Goal: Information Seeking & Learning: Learn about a topic

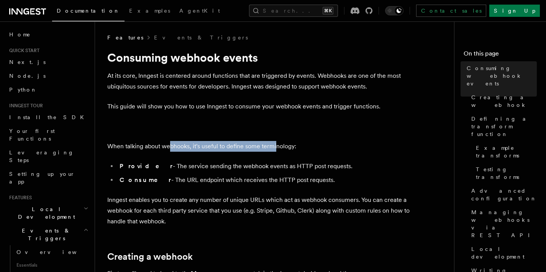
drag, startPoint x: 169, startPoint y: 144, endPoint x: 277, endPoint y: 150, distance: 108.2
click at [277, 150] on p "When talking about webhooks, it's useful to define some terminology:" at bounding box center [260, 146] width 306 height 11
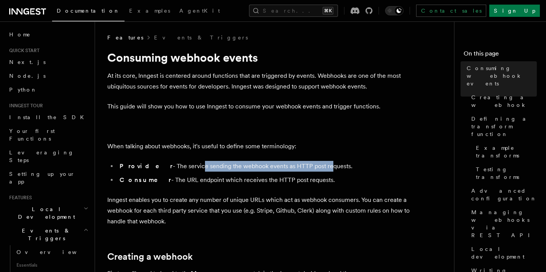
drag, startPoint x: 173, startPoint y: 167, endPoint x: 300, endPoint y: 167, distance: 126.8
click at [300, 167] on li "Provider - The service sending the webhook events as HTTP post requests." at bounding box center [265, 166] width 297 height 11
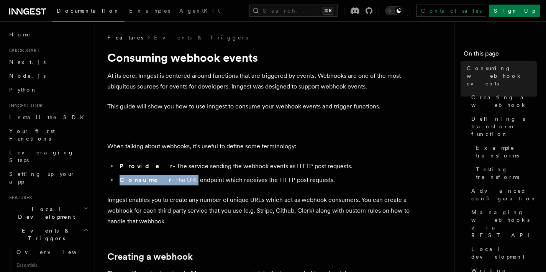
drag, startPoint x: 172, startPoint y: 180, endPoint x: 298, endPoint y: 174, distance: 125.8
click at [298, 174] on ul "Provider - The service sending the webhook events as HTTP post requests. Consum…" at bounding box center [260, 173] width 306 height 25
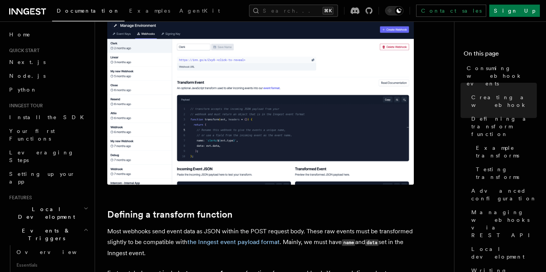
scroll to position [358, 0]
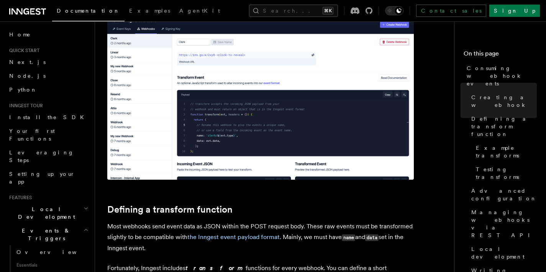
click at [85, 208] on icon "button" at bounding box center [86, 209] width 3 height 2
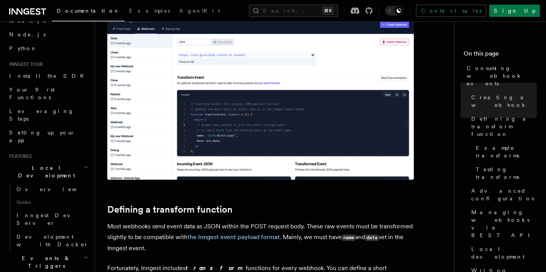
scroll to position [45, 0]
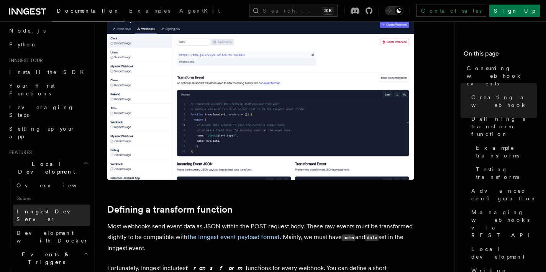
click at [60, 208] on span "Inngest Dev Server" at bounding box center [49, 215] width 66 height 14
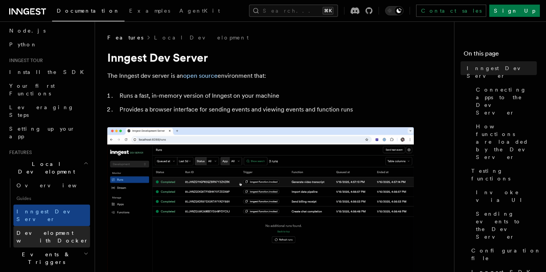
click at [73, 230] on span "Development with Docker" at bounding box center [52, 237] width 72 height 14
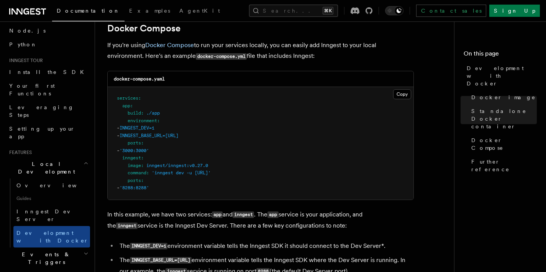
scroll to position [511, 0]
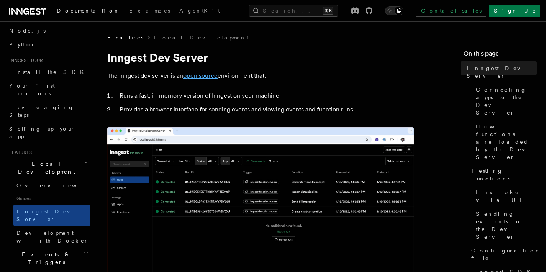
click at [207, 73] on link "open source" at bounding box center [200, 75] width 34 height 7
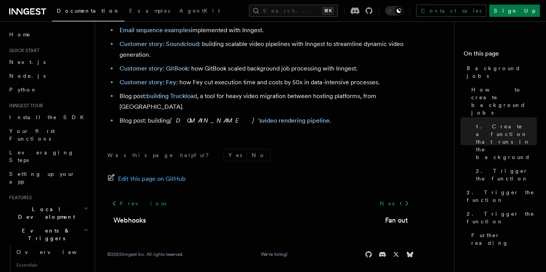
scroll to position [85, 0]
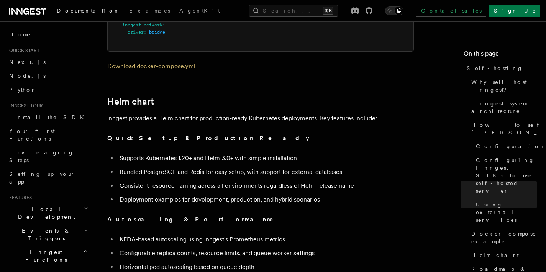
scroll to position [2569, 0]
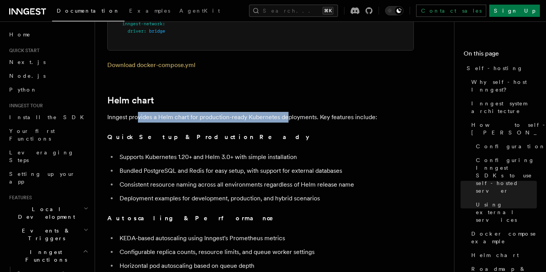
drag, startPoint x: 138, startPoint y: 103, endPoint x: 288, endPoint y: 99, distance: 150.2
click at [288, 112] on p "Inngest provides a Helm chart for production-ready Kubernetes deployments. Key …" at bounding box center [260, 117] width 306 height 11
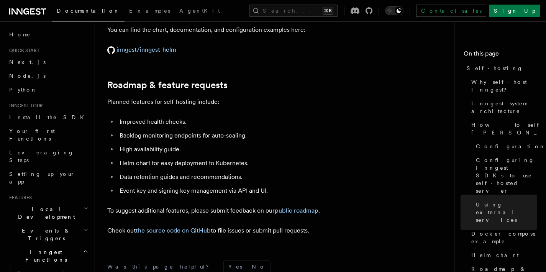
scroll to position [2920, 0]
